Goal: Communication & Community: Answer question/provide support

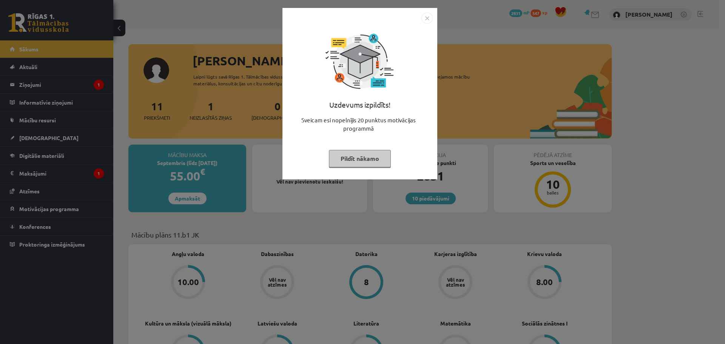
click at [426, 18] on img "Close" at bounding box center [426, 17] width 11 height 11
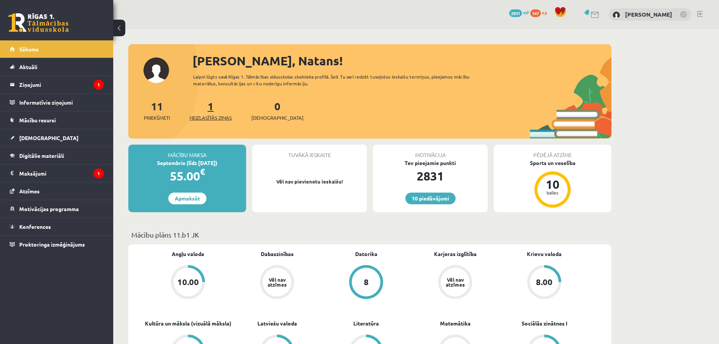
click at [208, 120] on span "Neizlasītās ziņas" at bounding box center [210, 118] width 42 height 8
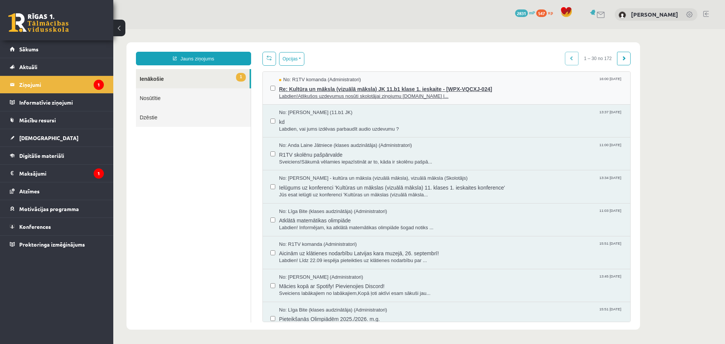
click at [345, 97] on span "Labdien!Atlikušos uzdevumus nosūti skolotājai ziņojumu sistēmā.Ar l..." at bounding box center [450, 96] width 343 height 7
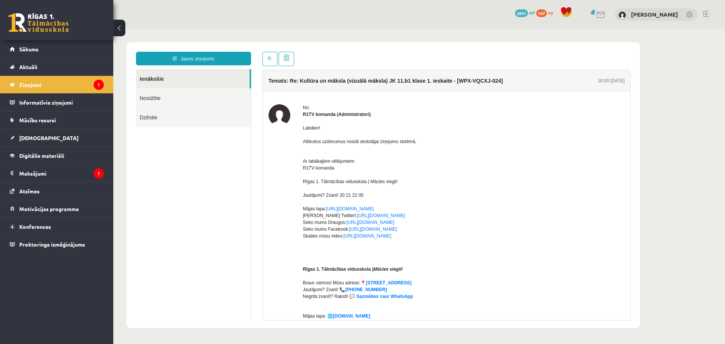
click at [334, 144] on p "Labdien! Atlikušos uzdevumus nosūti skolotājai ziņojumu sistēmā." at bounding box center [464, 135] width 322 height 20
click at [34, 139] on span "[DEMOGRAPHIC_DATA]" at bounding box center [48, 137] width 59 height 7
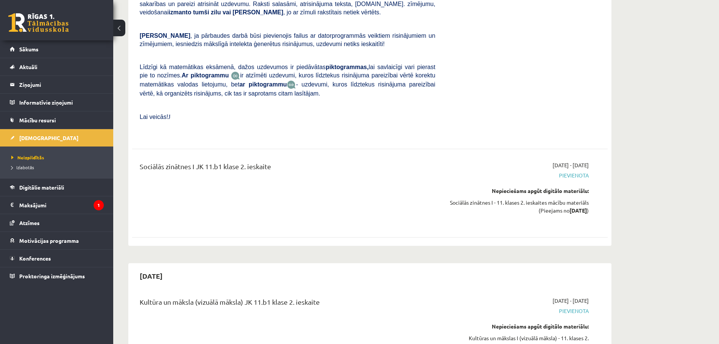
scroll to position [1132, 0]
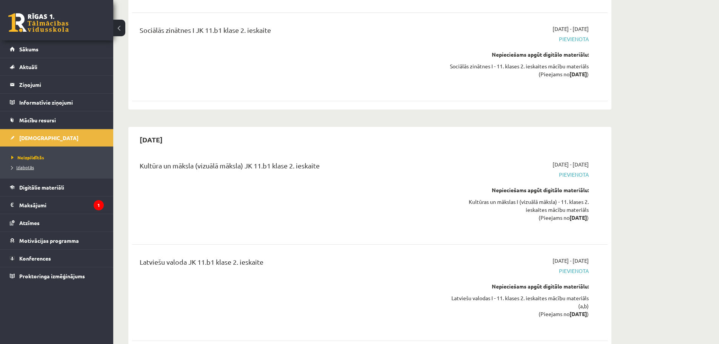
click at [24, 168] on span "Izlabotās" at bounding box center [22, 167] width 23 height 6
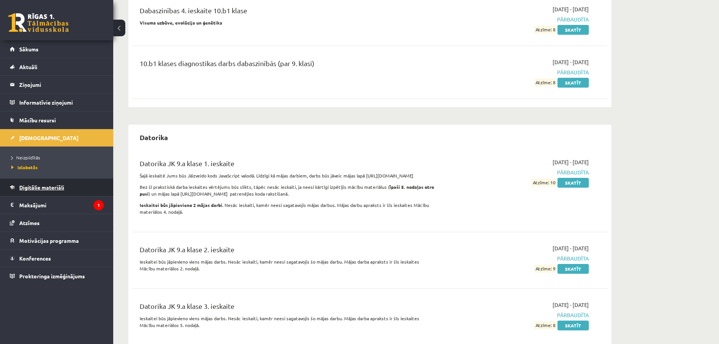
scroll to position [1019, 0]
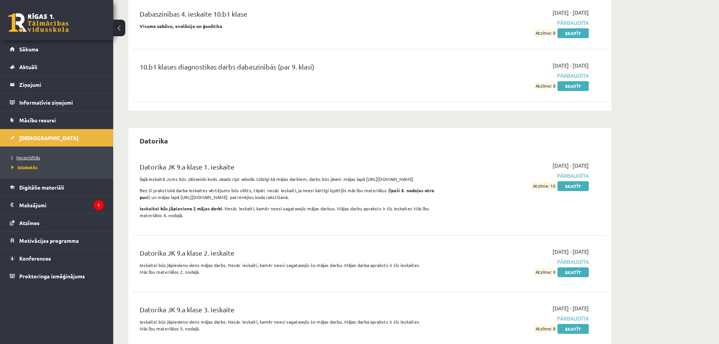
click at [29, 157] on span "Neizpildītās" at bounding box center [25, 157] width 29 height 6
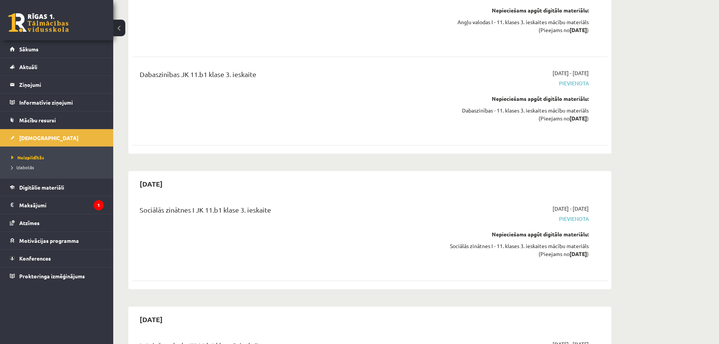
scroll to position [1653, 0]
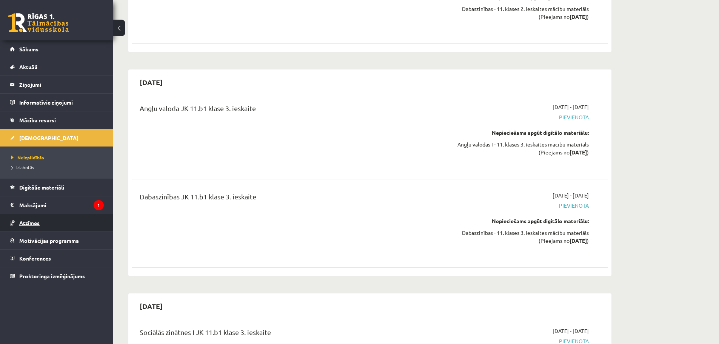
click at [31, 219] on link "Atzīmes" at bounding box center [57, 222] width 94 height 17
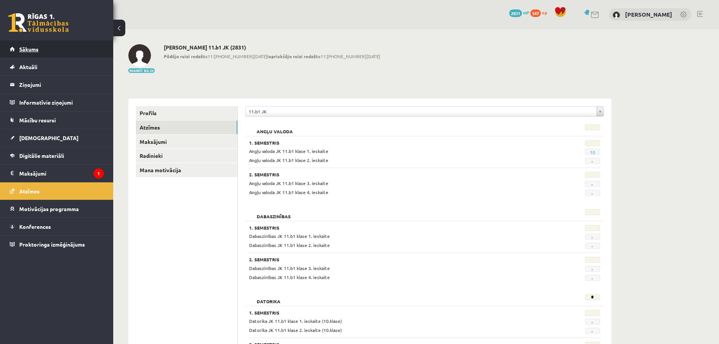
click at [32, 48] on span "Sākums" at bounding box center [28, 49] width 19 height 7
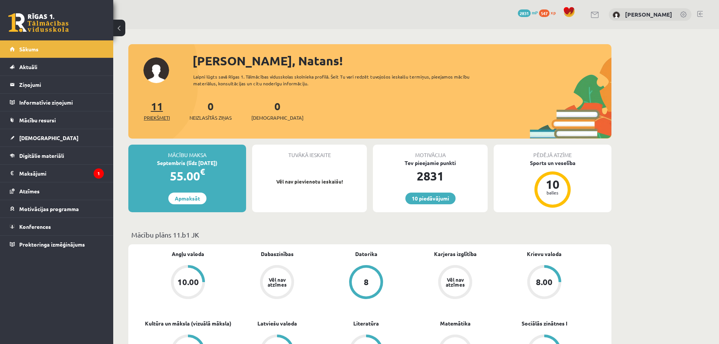
click at [156, 119] on span "Priekšmeti" at bounding box center [157, 118] width 26 height 8
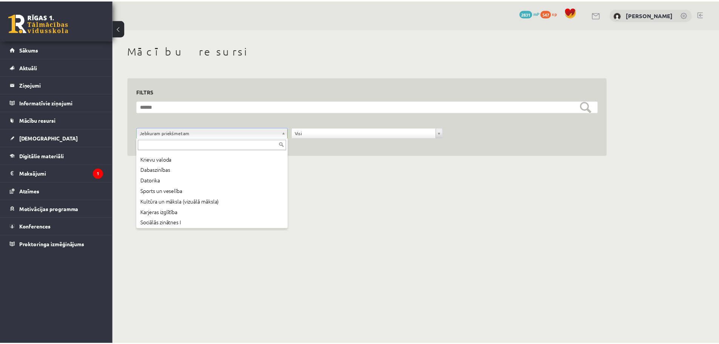
scroll to position [51, 0]
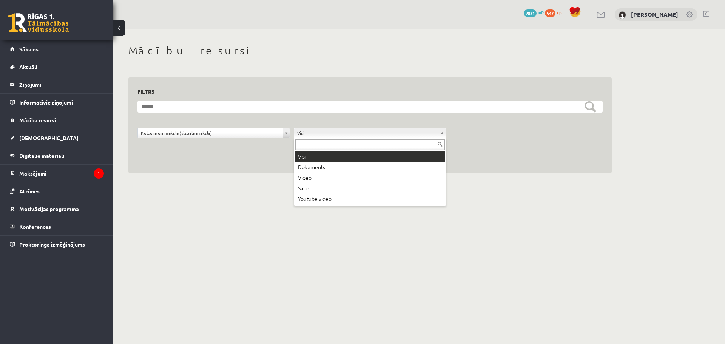
drag, startPoint x: 335, startPoint y: 135, endPoint x: 302, endPoint y: 122, distance: 35.6
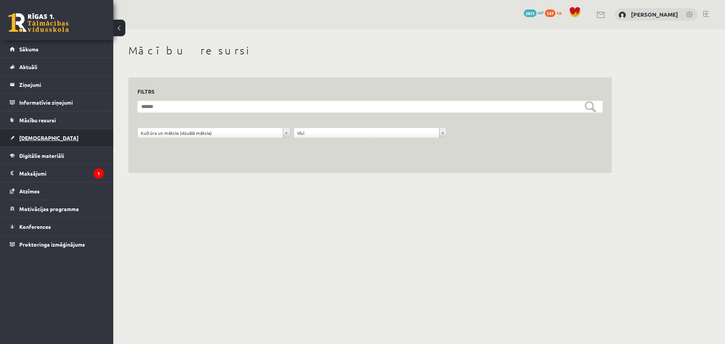
click at [34, 140] on span "[DEMOGRAPHIC_DATA]" at bounding box center [48, 137] width 59 height 7
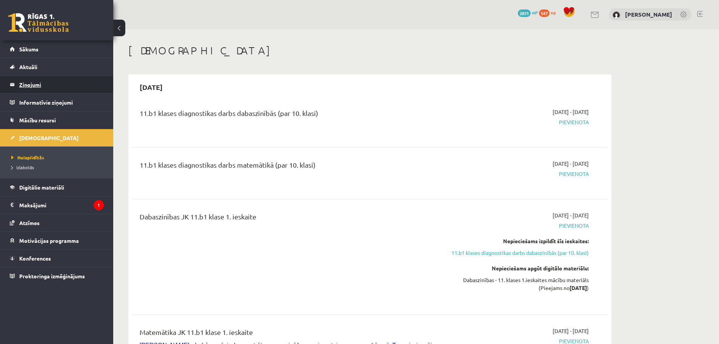
click at [33, 88] on legend "Ziņojumi 0" at bounding box center [61, 84] width 85 height 17
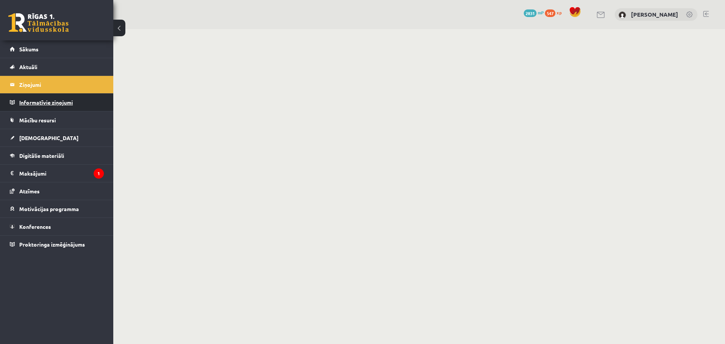
click at [57, 103] on legend "Informatīvie ziņojumi 0" at bounding box center [61, 102] width 85 height 17
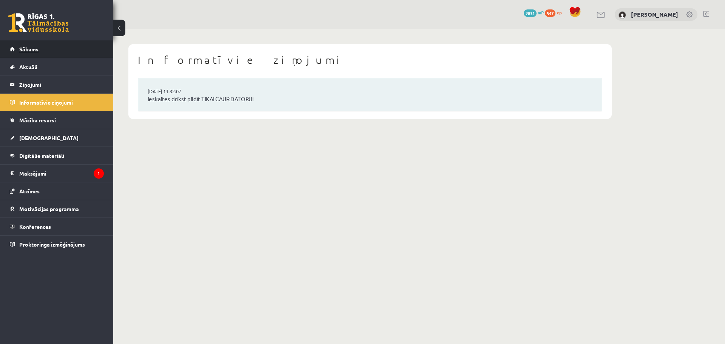
click at [25, 49] on span "Sākums" at bounding box center [28, 49] width 19 height 7
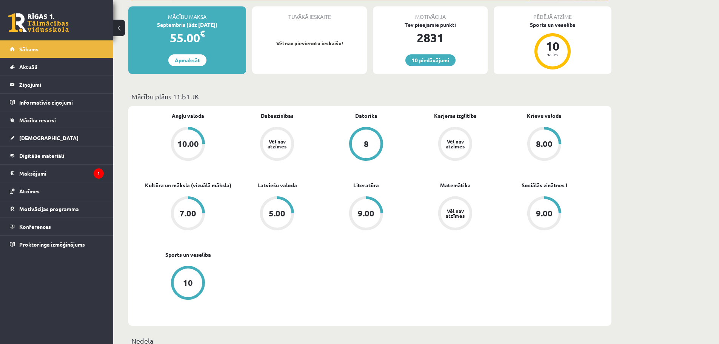
scroll to position [151, 0]
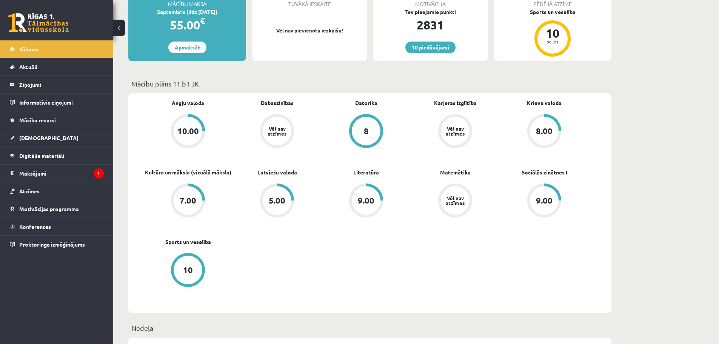
click at [176, 171] on link "Kultūra un māksla (vizuālā māksla)" at bounding box center [188, 172] width 86 height 8
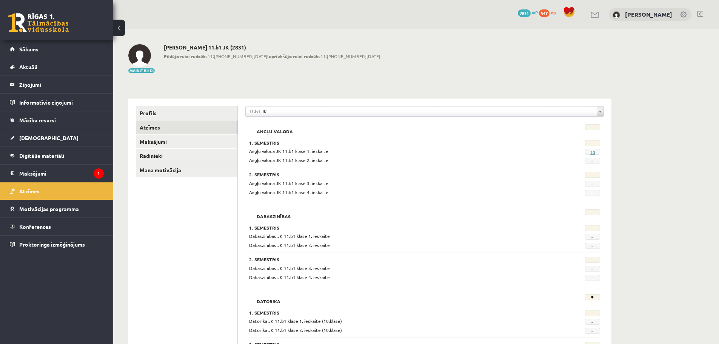
click at [594, 152] on link "10" at bounding box center [592, 152] width 5 height 6
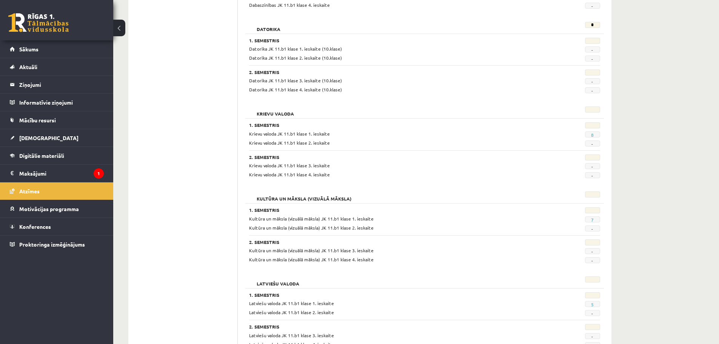
scroll to position [340, 0]
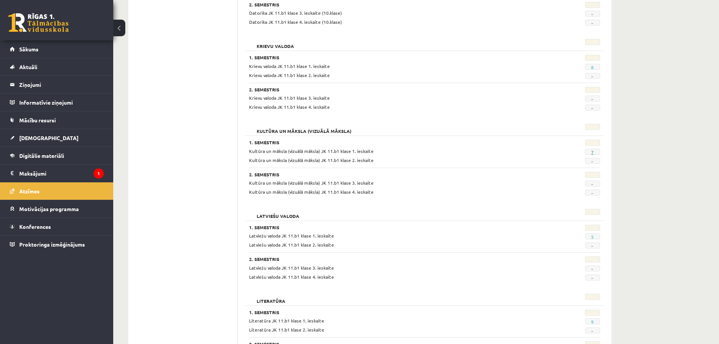
click at [593, 153] on link "7" at bounding box center [592, 152] width 3 height 6
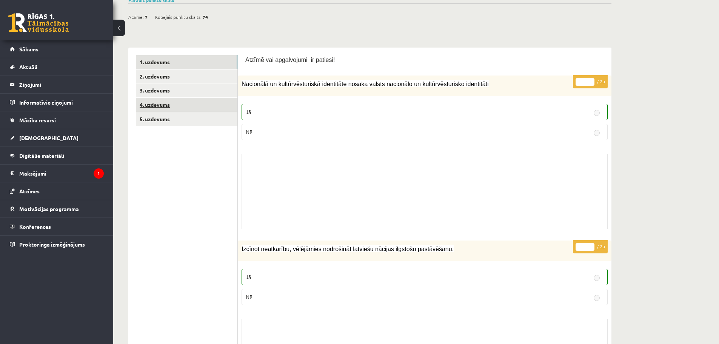
scroll to position [75, 0]
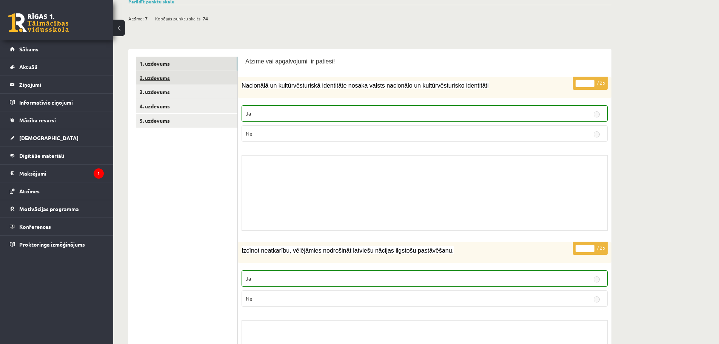
click at [158, 75] on link "2. uzdevums" at bounding box center [187, 78] width 102 height 14
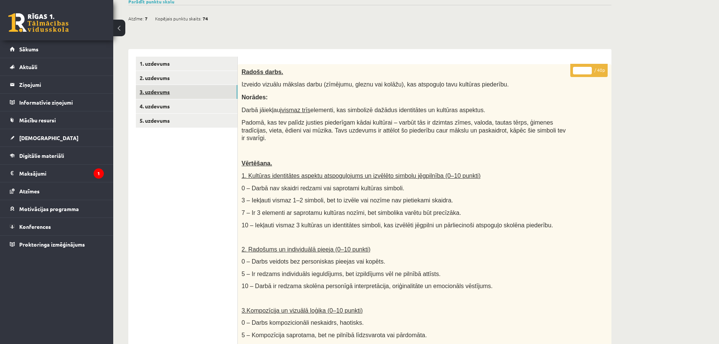
click at [160, 91] on link "3. uzdevums" at bounding box center [187, 92] width 102 height 14
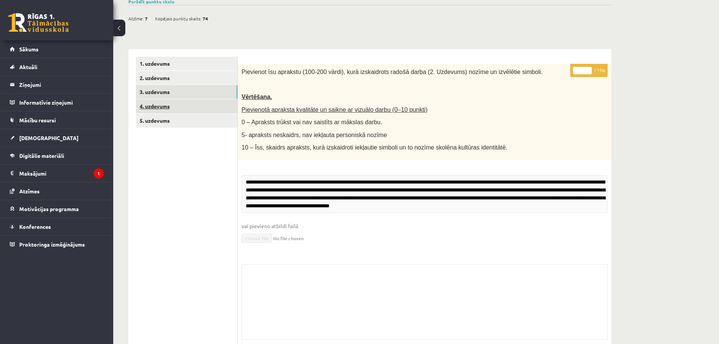
click at [159, 103] on link "4. uzdevums" at bounding box center [187, 106] width 102 height 14
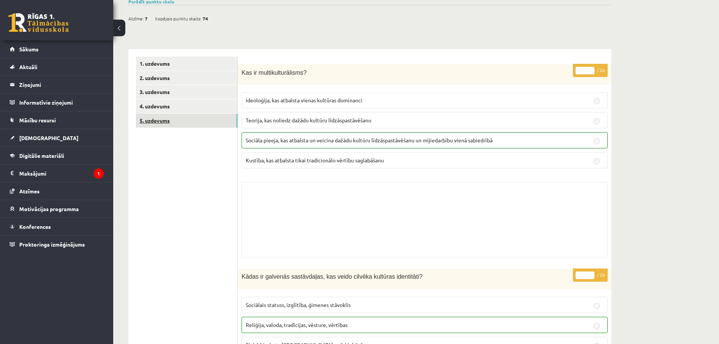
click at [158, 121] on link "5. uzdevums" at bounding box center [187, 121] width 102 height 14
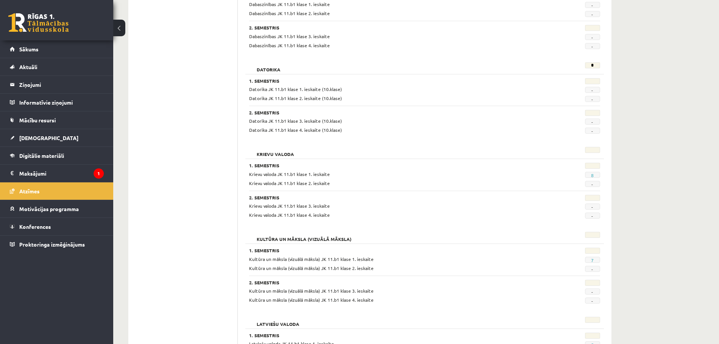
scroll to position [264, 0]
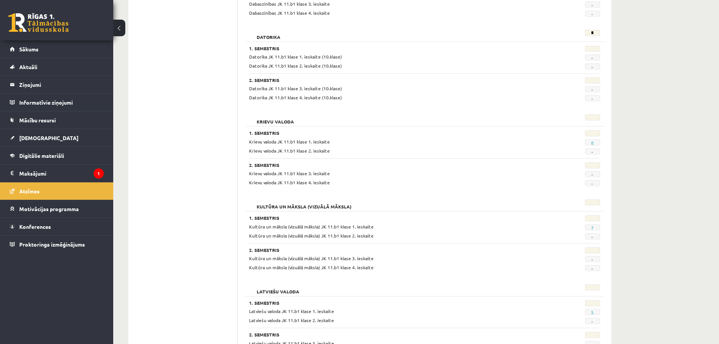
click at [592, 236] on span "-" at bounding box center [592, 236] width 15 height 6
click at [311, 236] on span "Kultūra un māksla (vizuālā māksla) JK 11.b1 klase 2. ieskaite" at bounding box center [311, 235] width 125 height 6
click at [361, 236] on span "Kultūra un māksla (vizuālā māksla) JK 11.b1 klase 2. ieskaite" at bounding box center [311, 235] width 125 height 6
click at [594, 237] on span "-" at bounding box center [592, 236] width 15 height 6
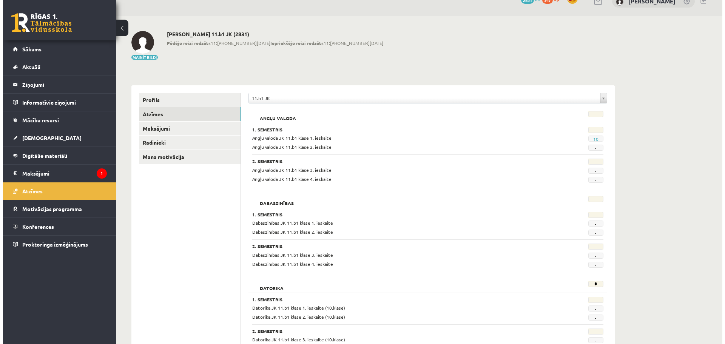
scroll to position [0, 0]
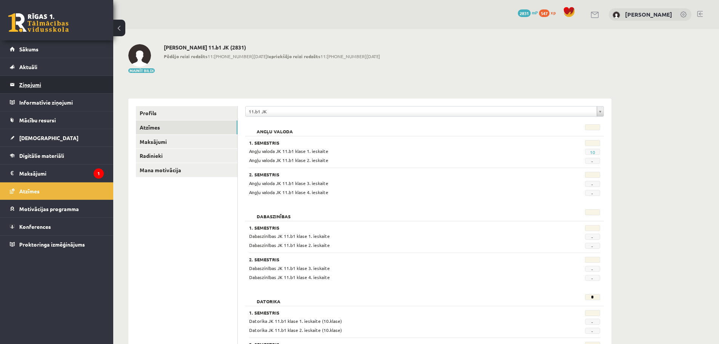
click at [32, 84] on legend "Ziņojumi 0" at bounding box center [61, 84] width 85 height 17
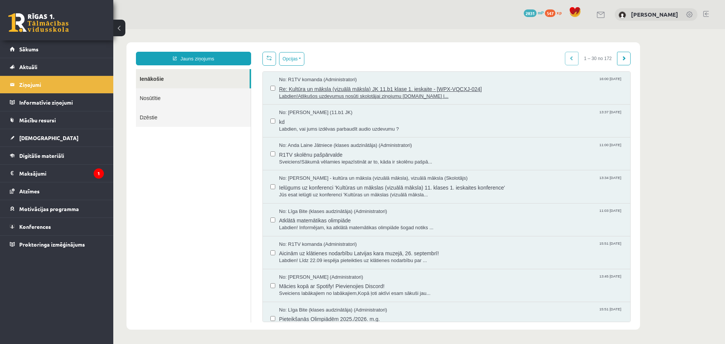
click at [306, 95] on span "Labdien!Atlikušos uzdevumus nosūti skolotājai ziņojumu [DOMAIN_NAME] l..." at bounding box center [450, 96] width 343 height 7
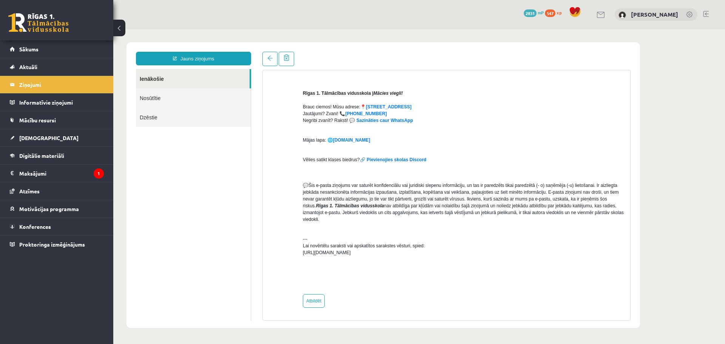
scroll to position [176, 0]
click at [315, 302] on link "Atbildēt" at bounding box center [314, 301] width 22 height 14
type input "**********"
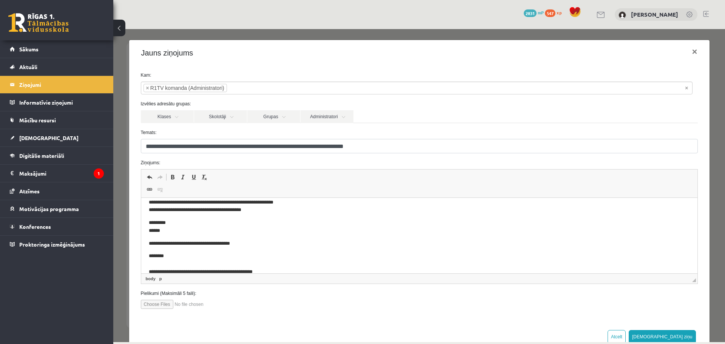
scroll to position [38, 0]
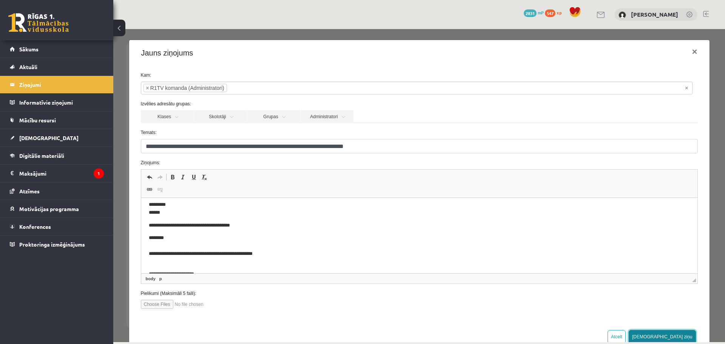
click at [675, 338] on button "[DEMOGRAPHIC_DATA] ziņu" at bounding box center [661, 337] width 67 height 14
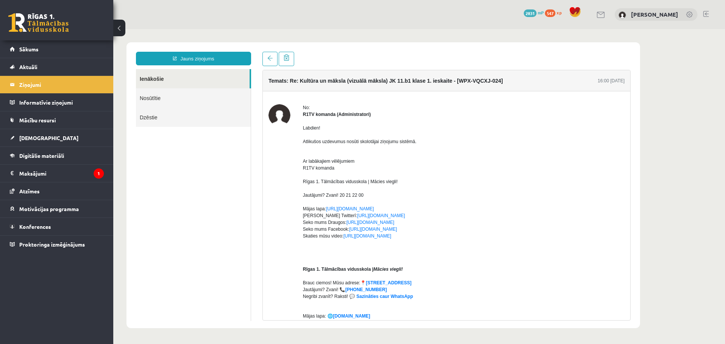
scroll to position [0, 0]
